Goal: Task Accomplishment & Management: Manage account settings

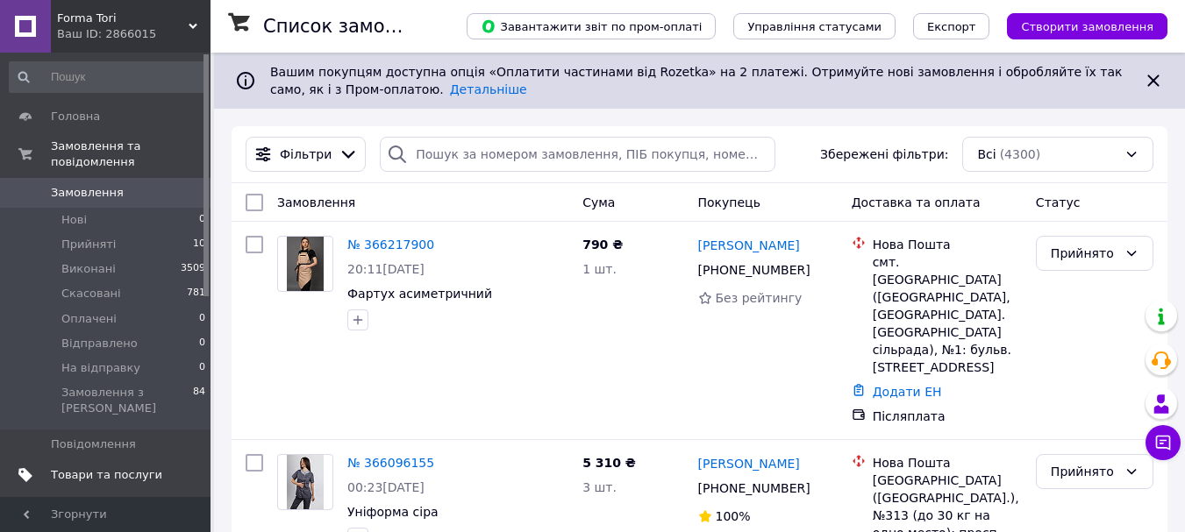
click at [128, 467] on span "Товари та послуги" at bounding box center [106, 475] width 111 height 16
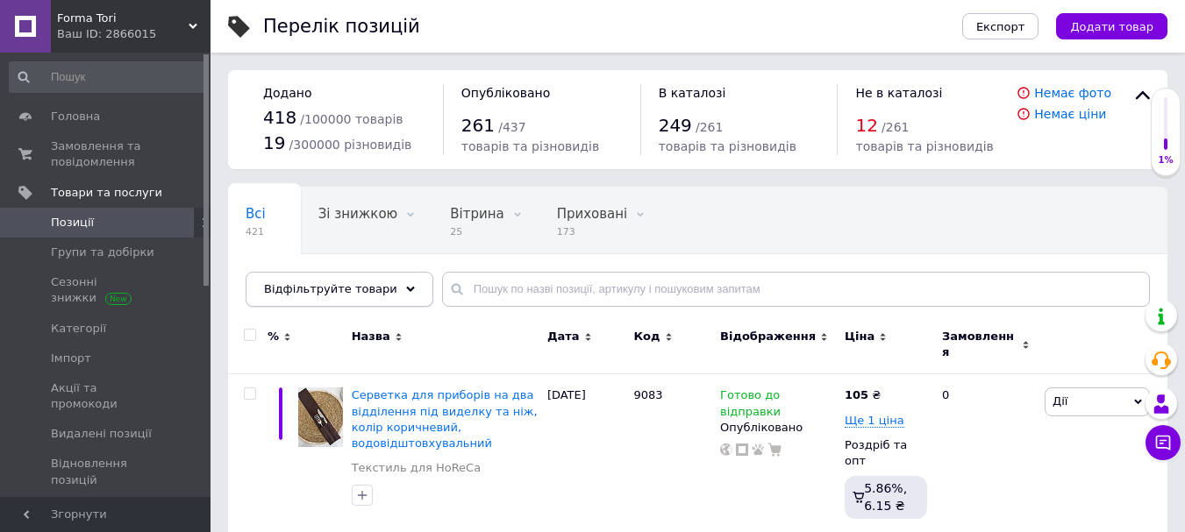
click at [406, 286] on icon at bounding box center [410, 289] width 9 height 9
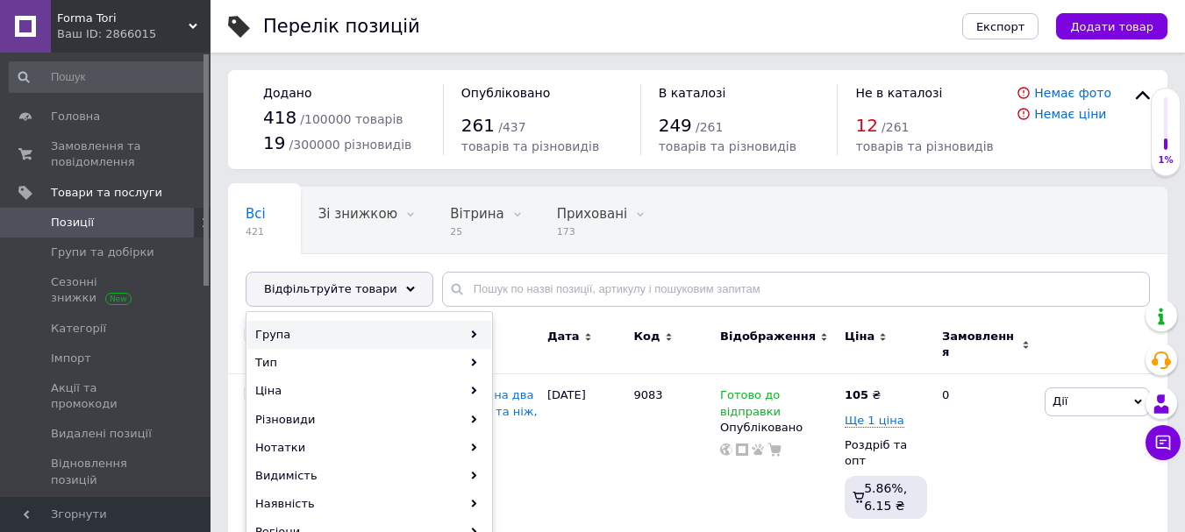
click at [476, 332] on icon at bounding box center [474, 335] width 8 height 8
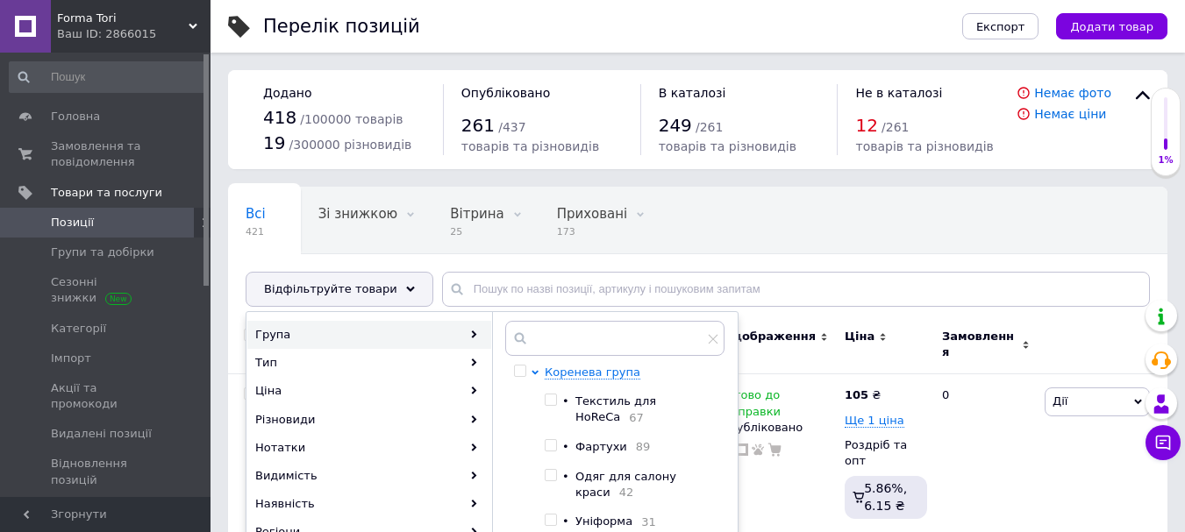
click at [550, 399] on input "checkbox" at bounding box center [550, 400] width 11 height 11
checkbox input "true"
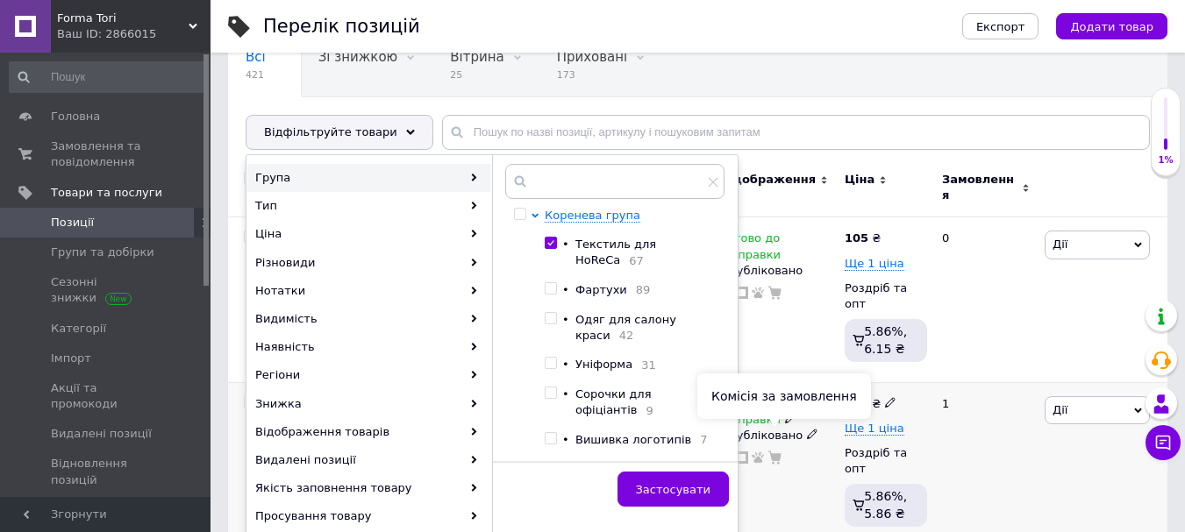
scroll to position [263, 0]
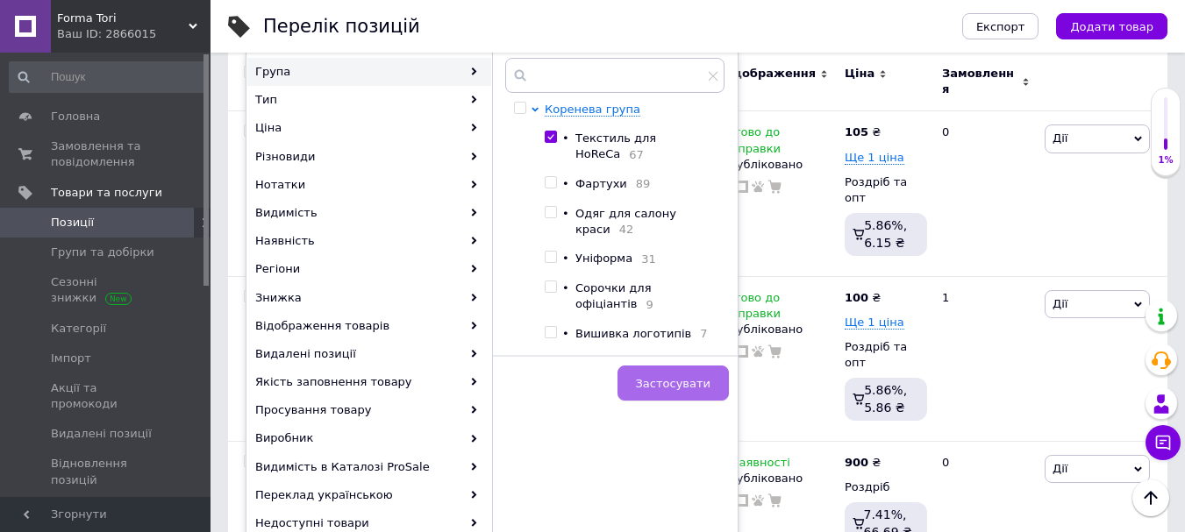
click at [665, 366] on button "Застосувати" at bounding box center [672, 383] width 111 height 35
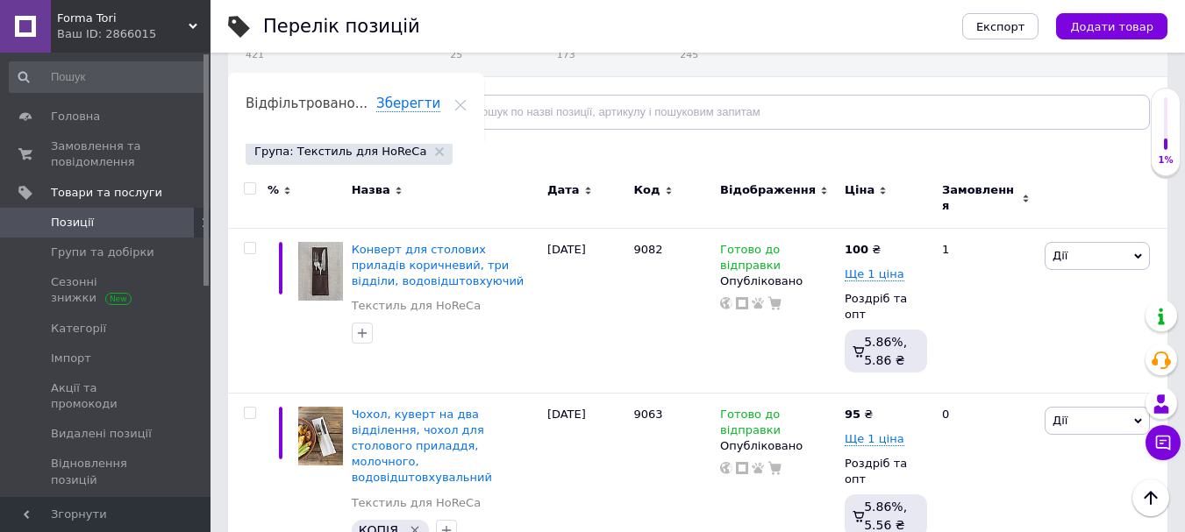
scroll to position [169, 0]
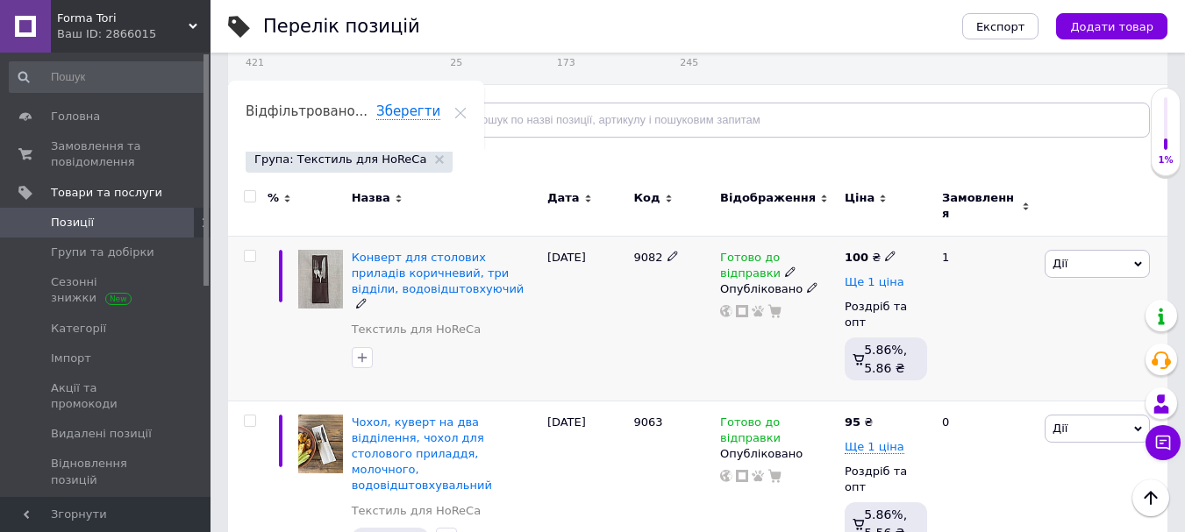
click at [885, 275] on span "Ще 1 ціна" at bounding box center [875, 282] width 60 height 14
